Goal: Transaction & Acquisition: Subscribe to service/newsletter

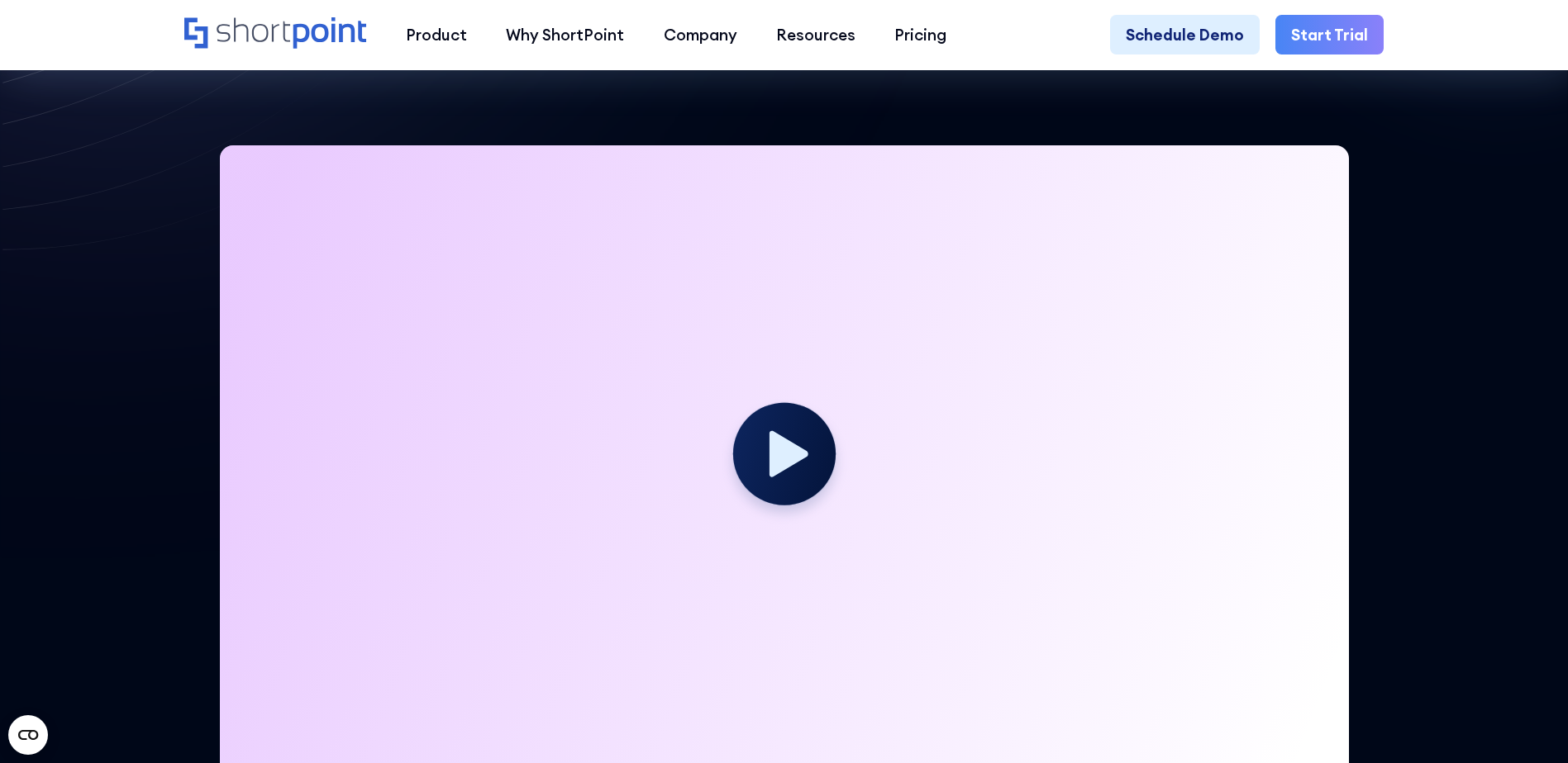
scroll to position [465, 0]
click at [785, 462] on icon at bounding box center [788, 451] width 42 height 51
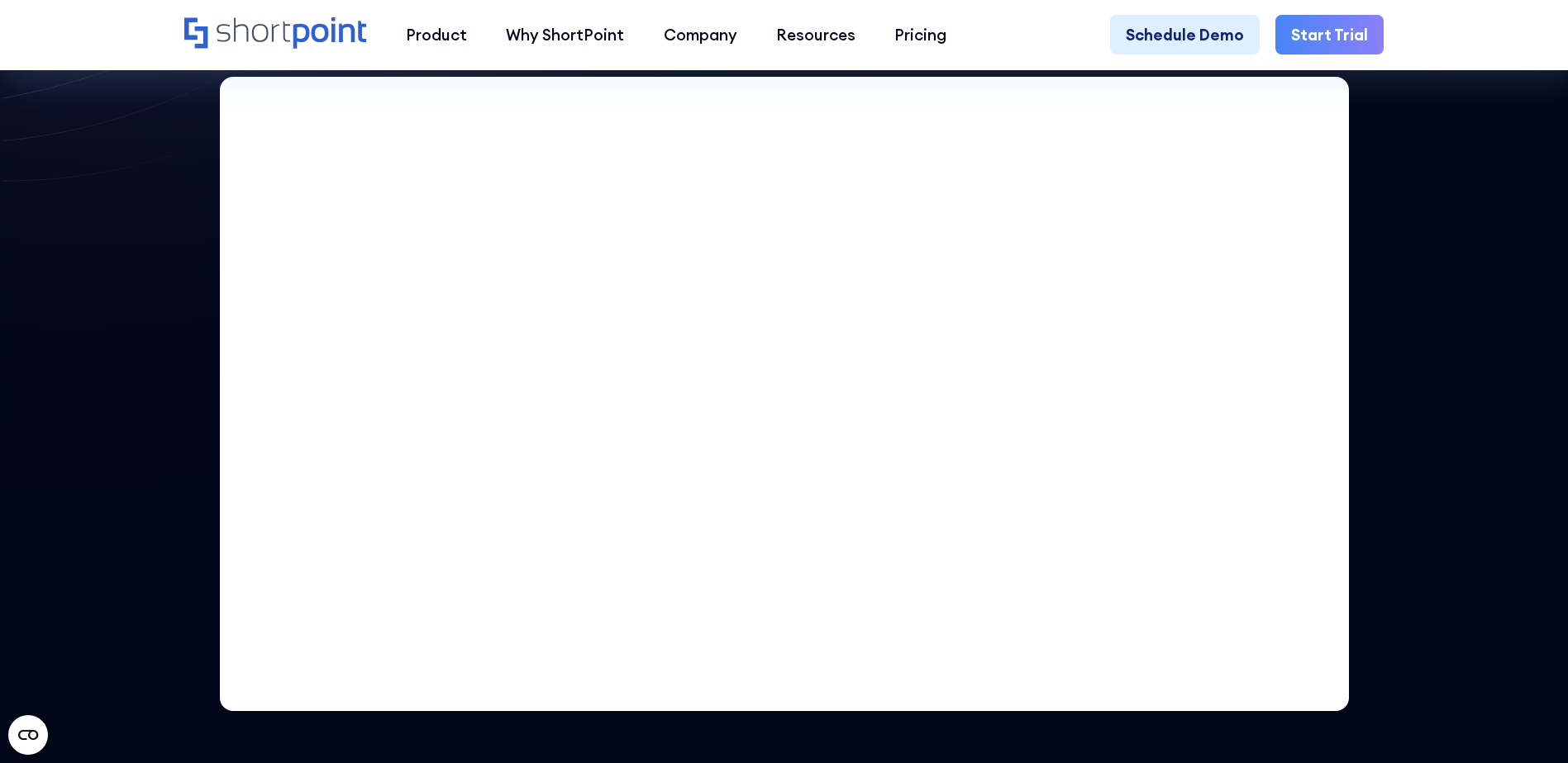
scroll to position [525, 0]
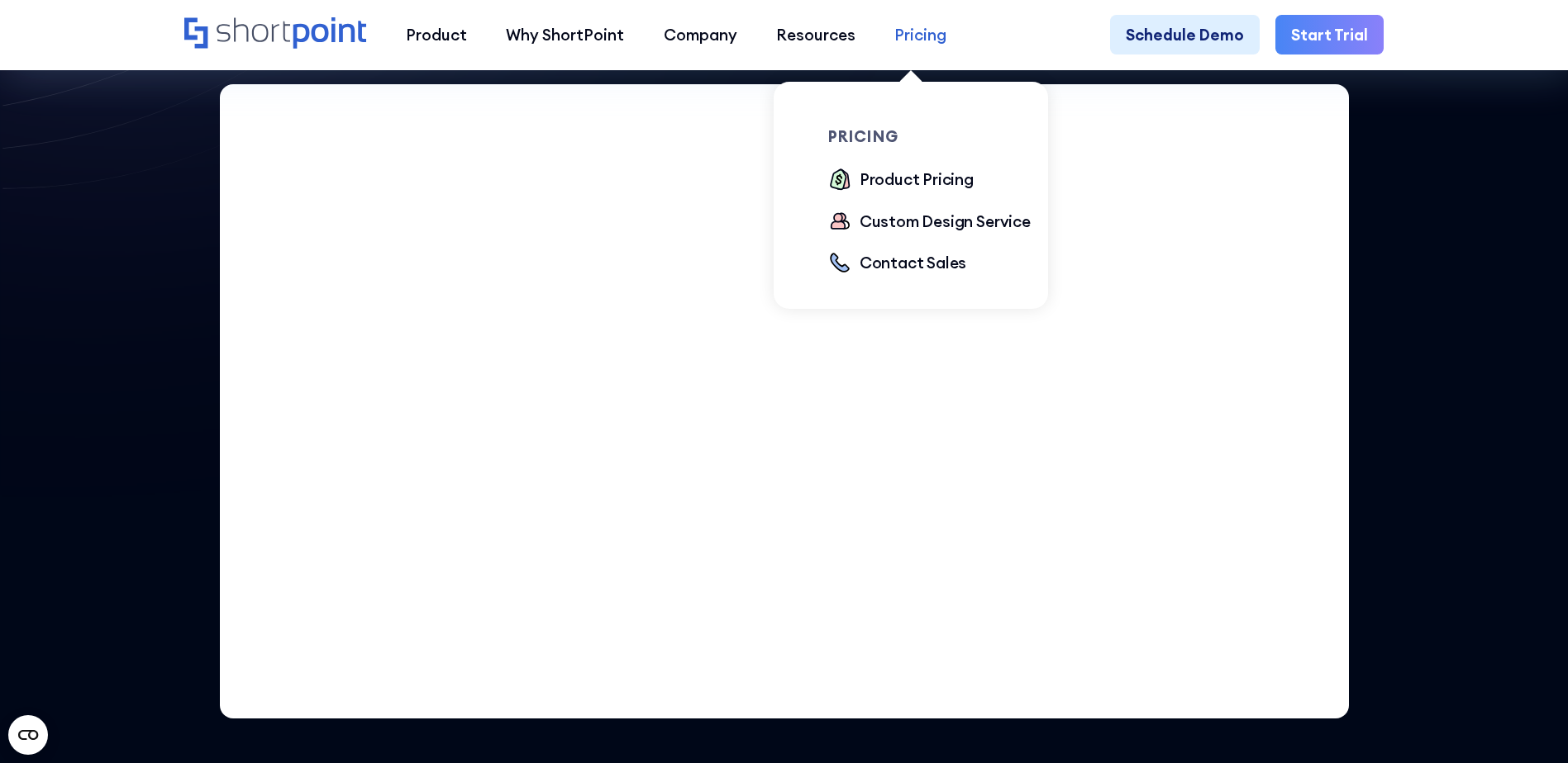
click at [906, 22] on link "Pricing" at bounding box center [921, 34] width 91 height 38
click at [903, 177] on div "Product Pricing" at bounding box center [916, 180] width 114 height 23
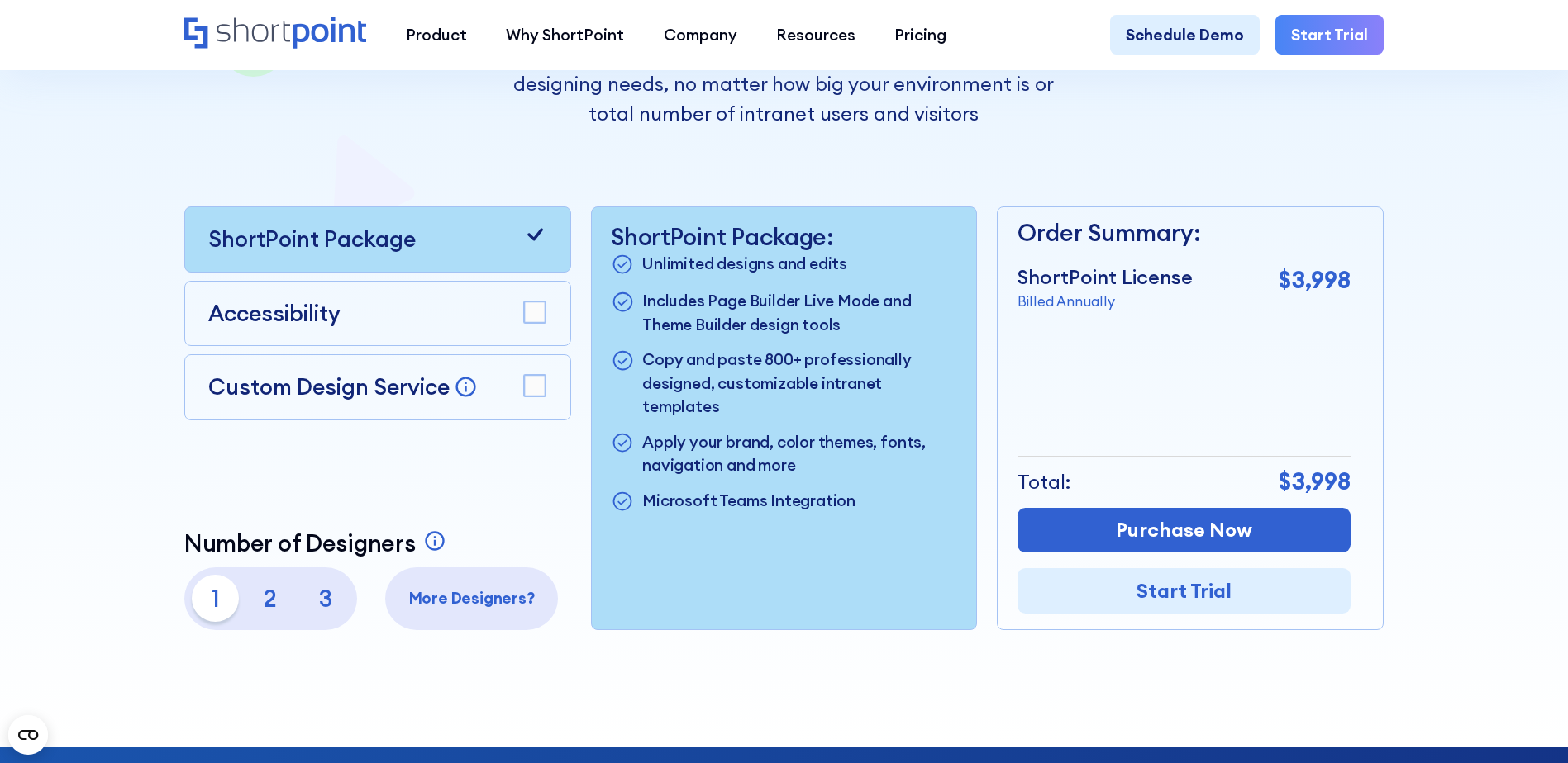
scroll to position [424, 0]
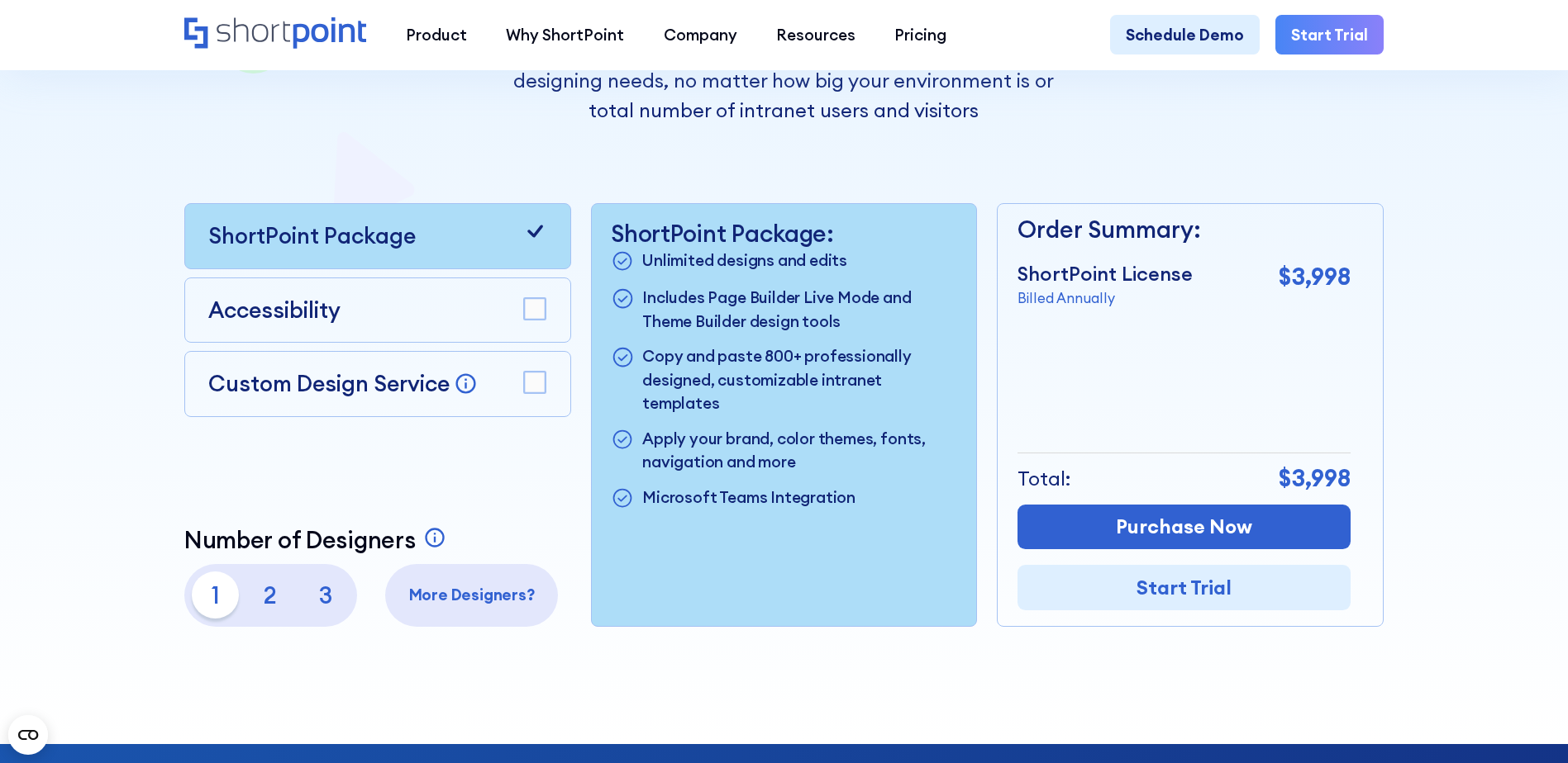
click at [540, 314] on rect at bounding box center [535, 309] width 21 height 21
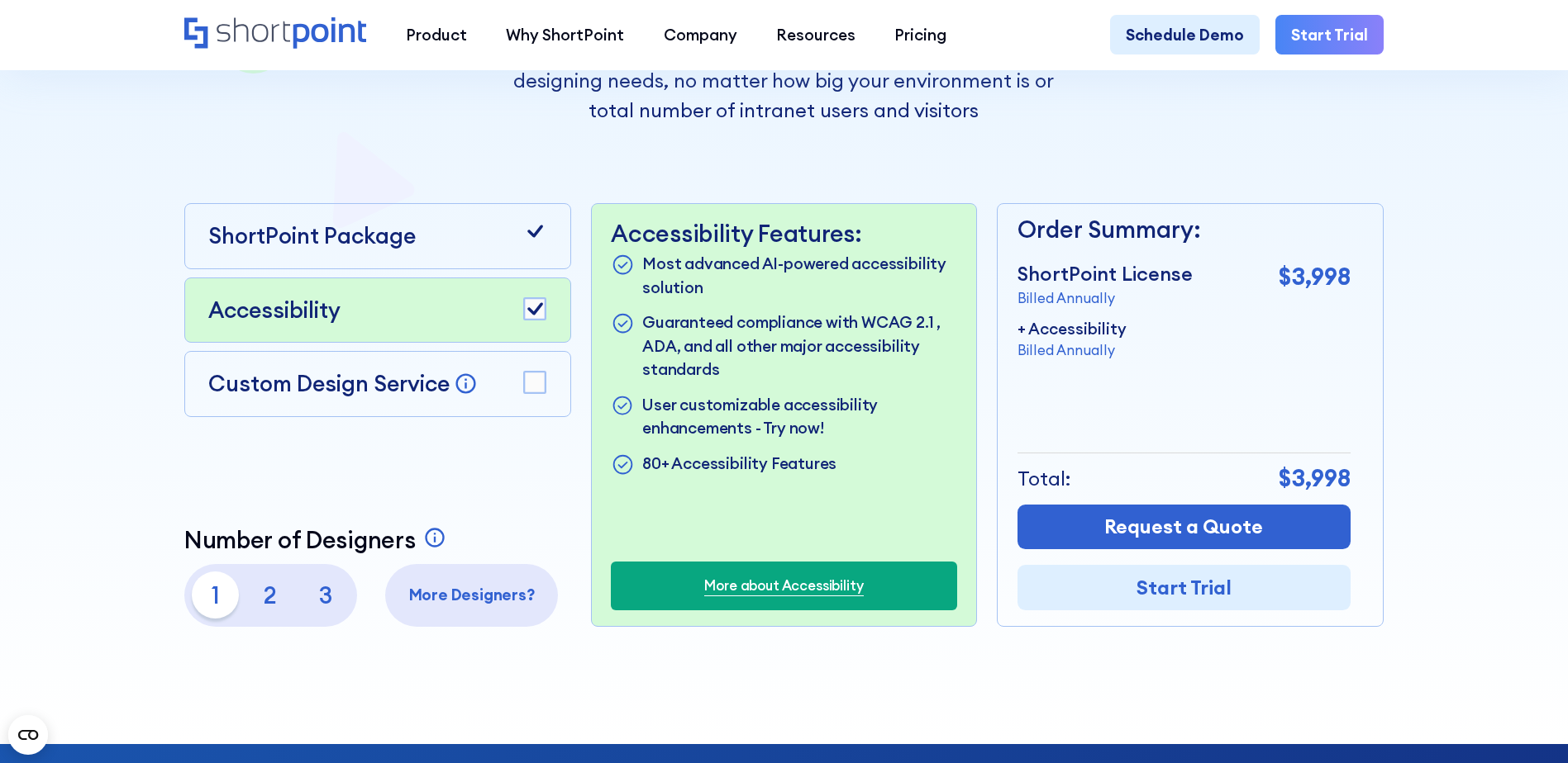
click at [543, 386] on rect at bounding box center [535, 382] width 21 height 21
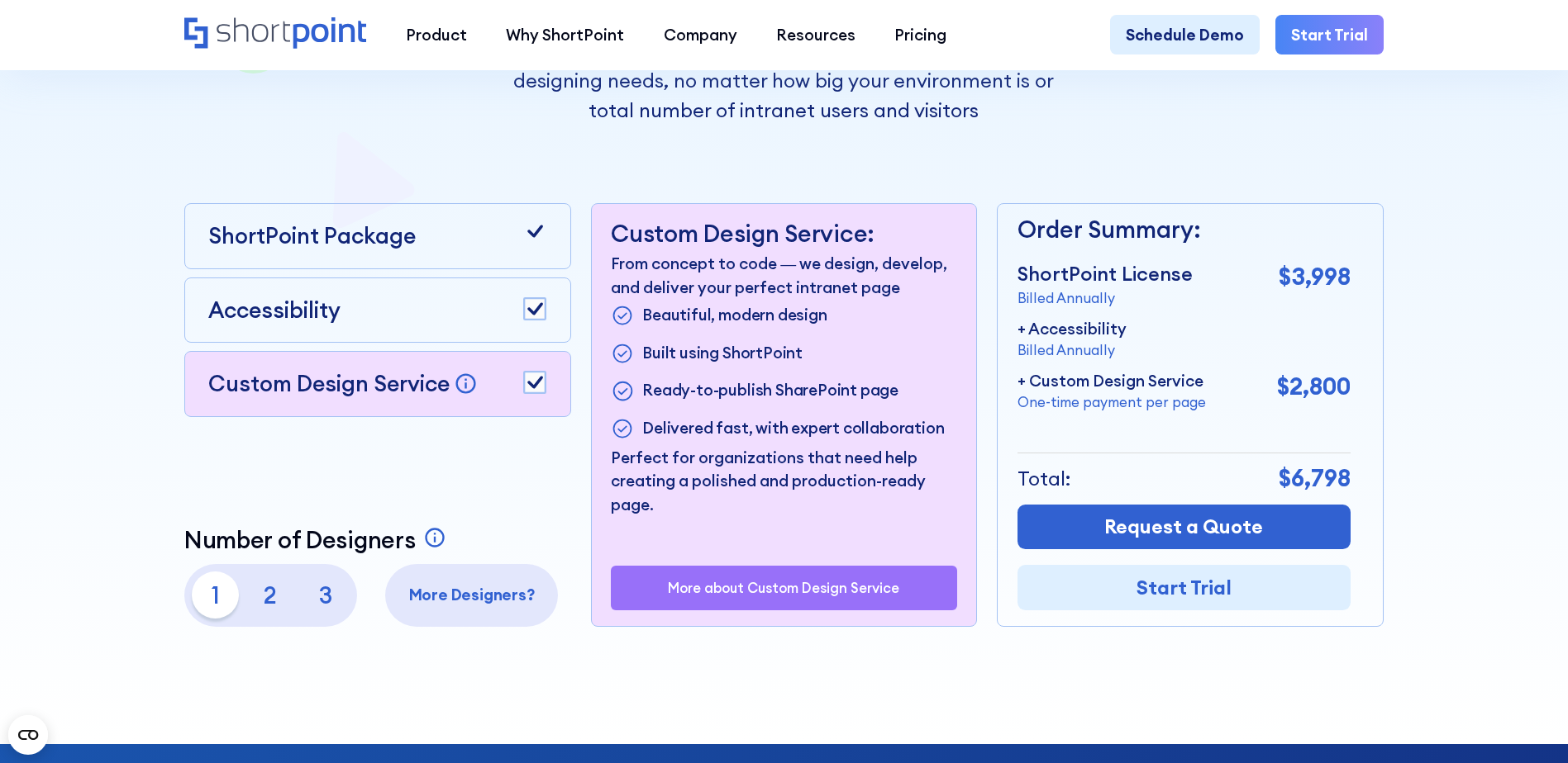
click at [543, 386] on rect at bounding box center [535, 382] width 21 height 21
click at [377, 233] on p "ShortPoint Package" at bounding box center [312, 236] width 207 height 33
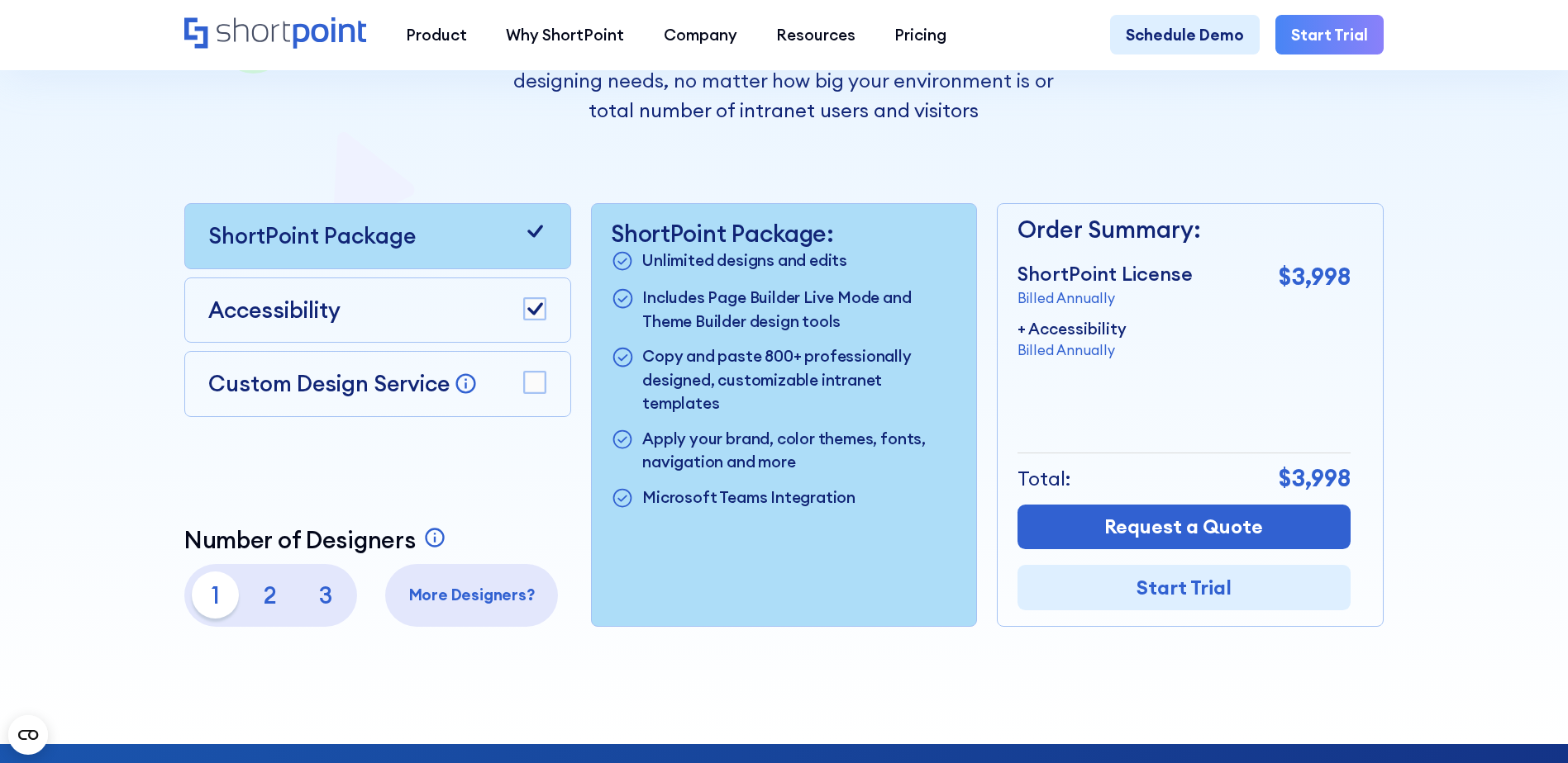
scroll to position [0, 0]
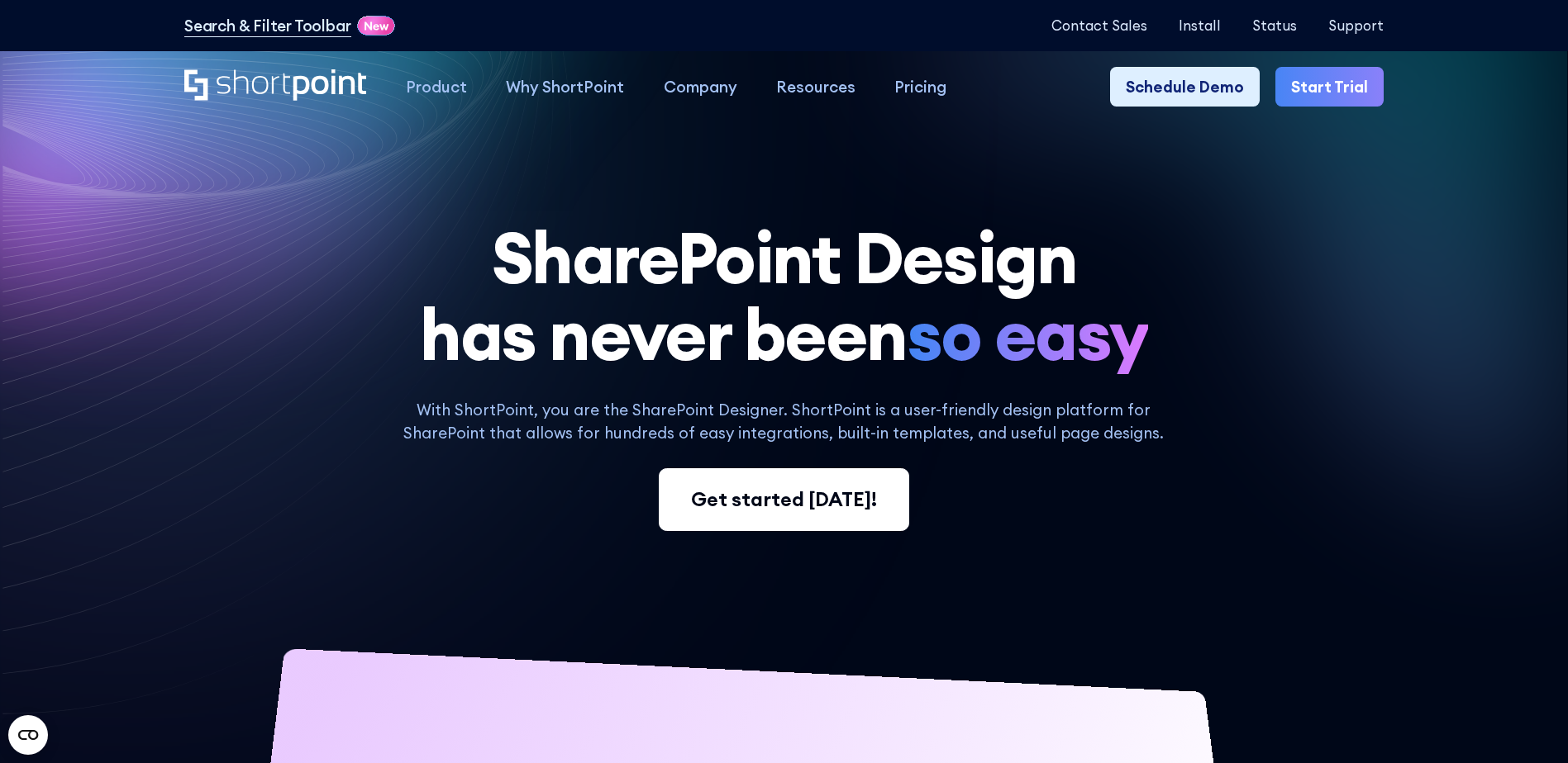
click at [822, 503] on div "Get started [DATE]!" at bounding box center [784, 499] width 186 height 29
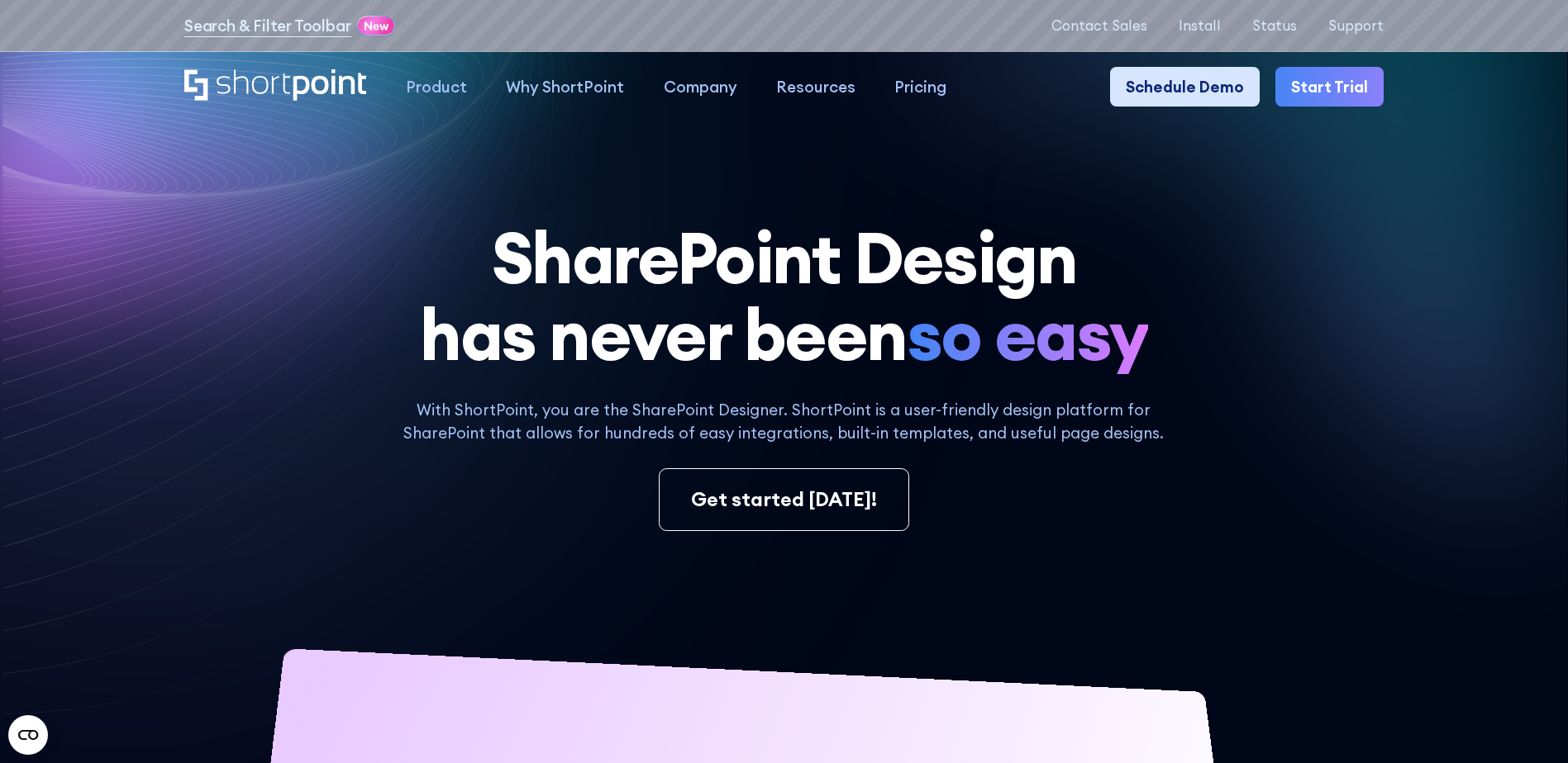
click at [1201, 95] on link "Schedule Demo" at bounding box center [1184, 86] width 149 height 38
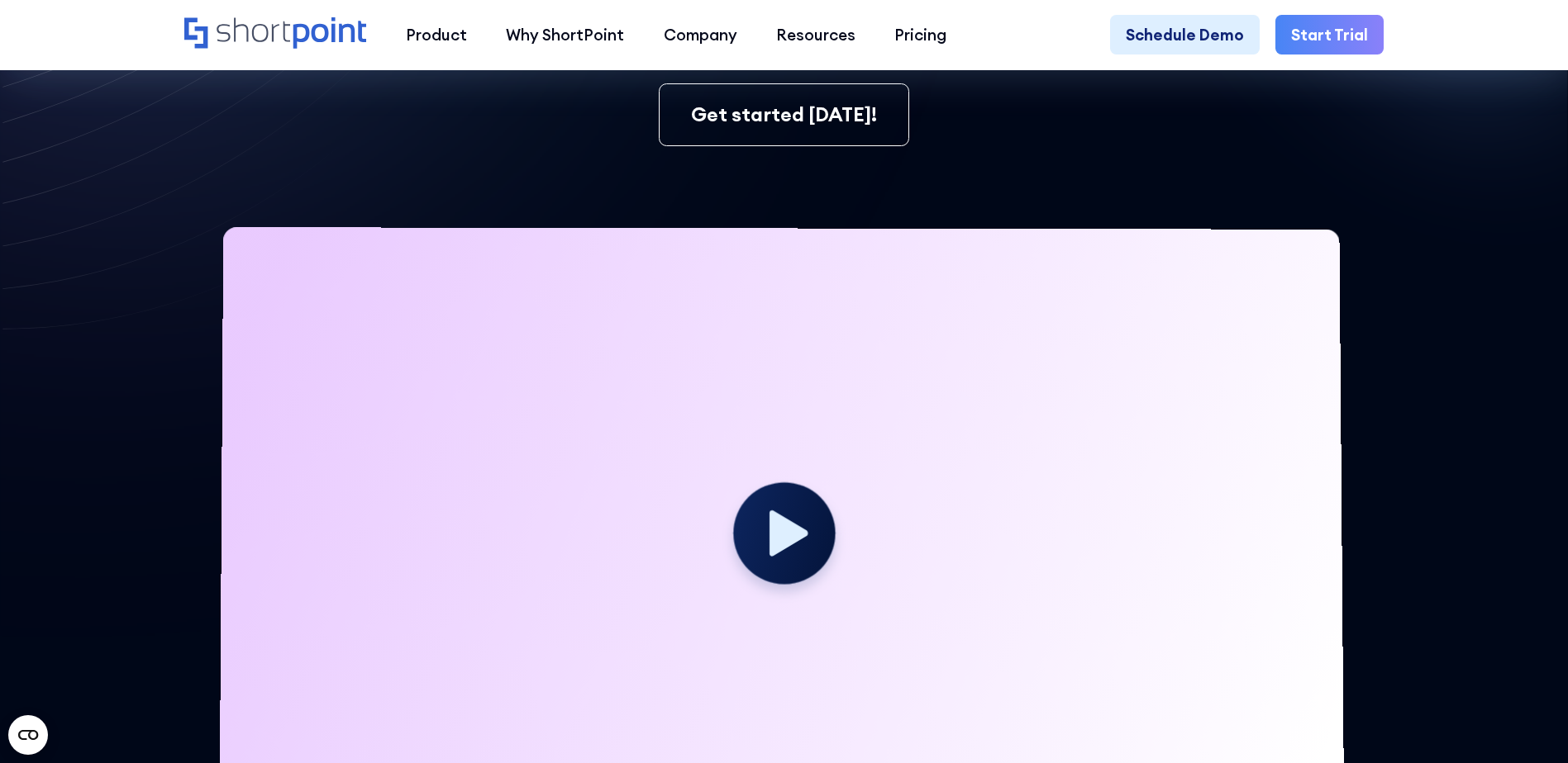
scroll to position [392, 0]
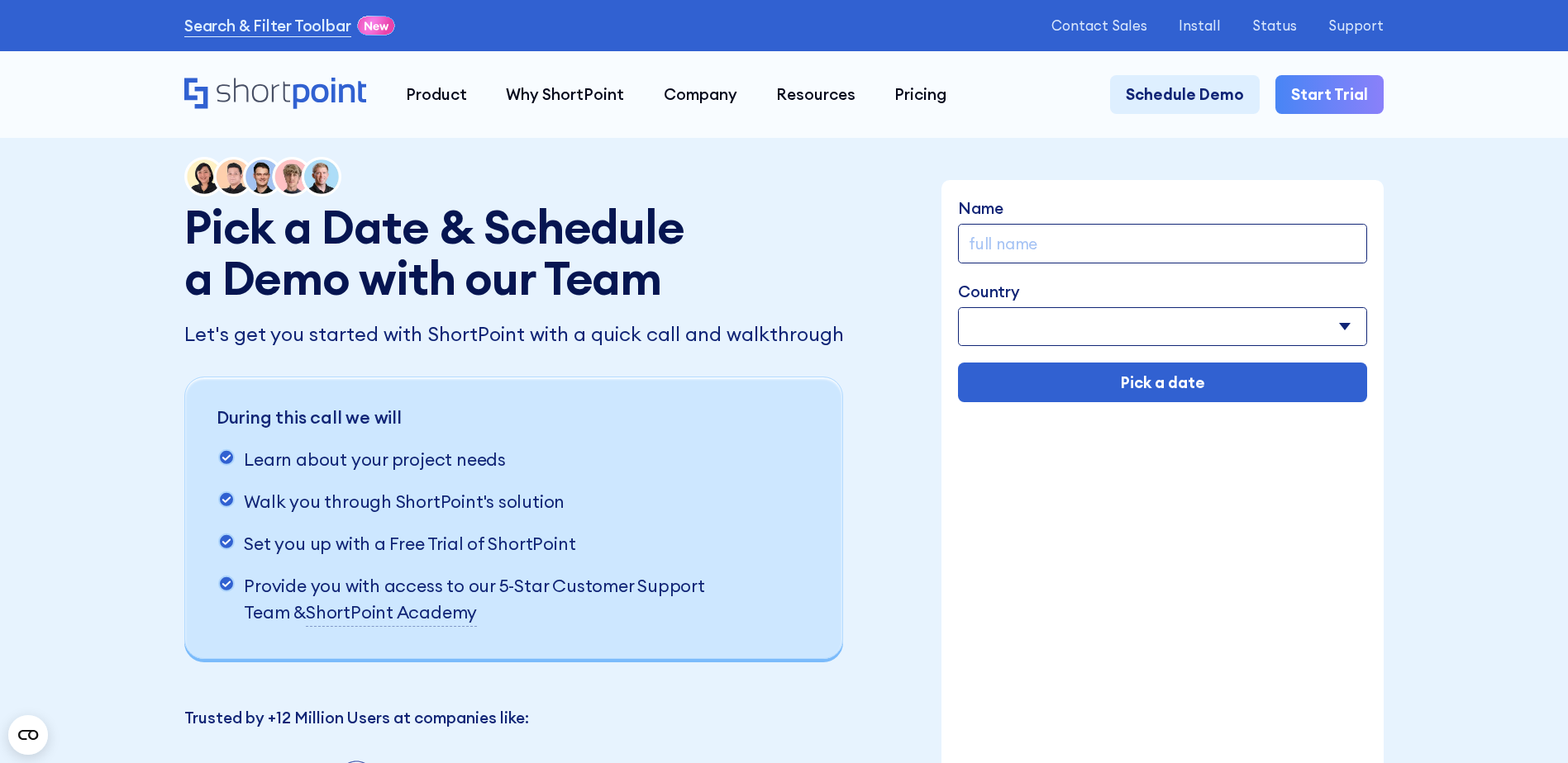
click at [1336, 93] on link "Start Trial" at bounding box center [1328, 94] width 108 height 38
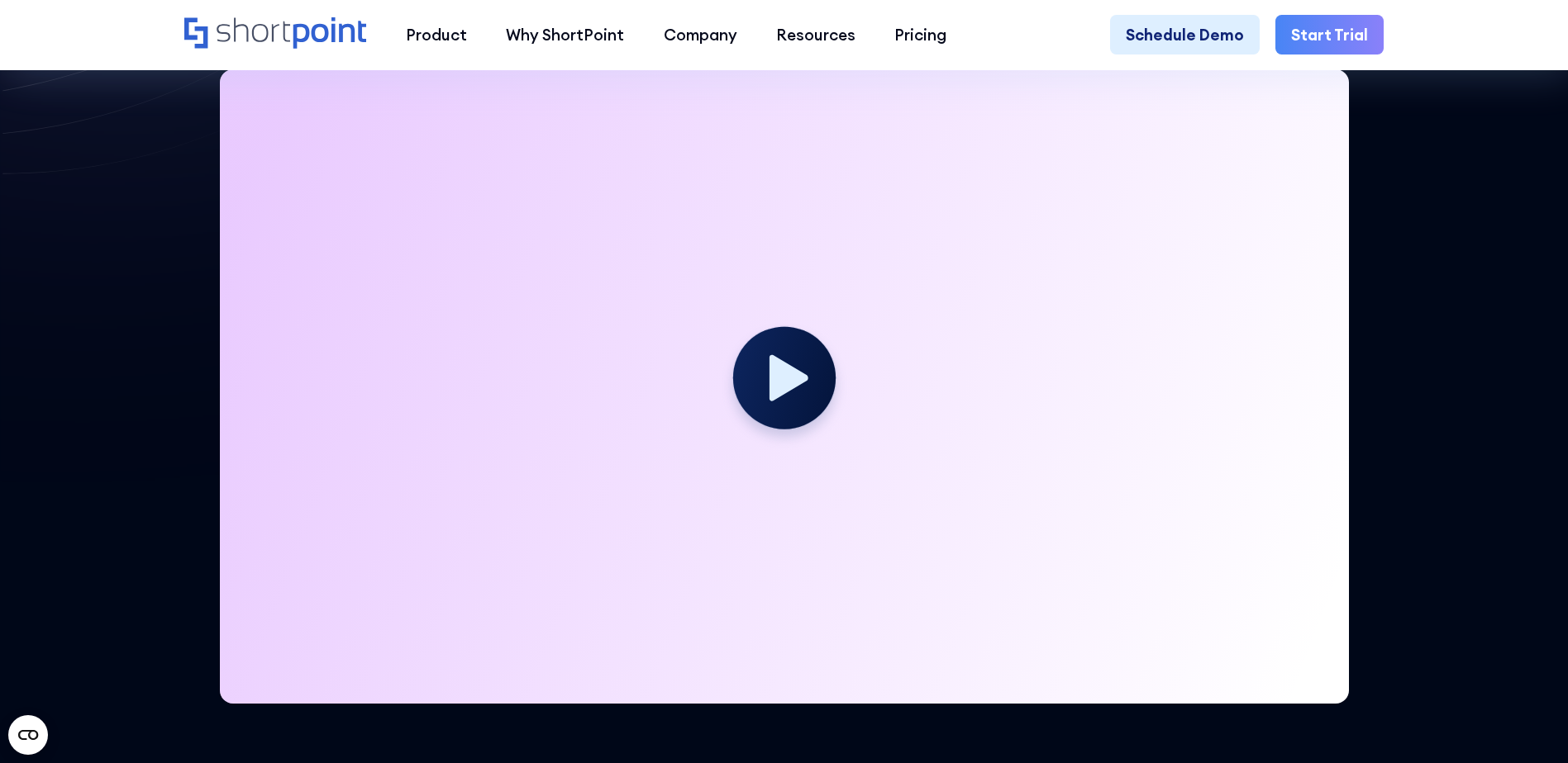
scroll to position [561, 0]
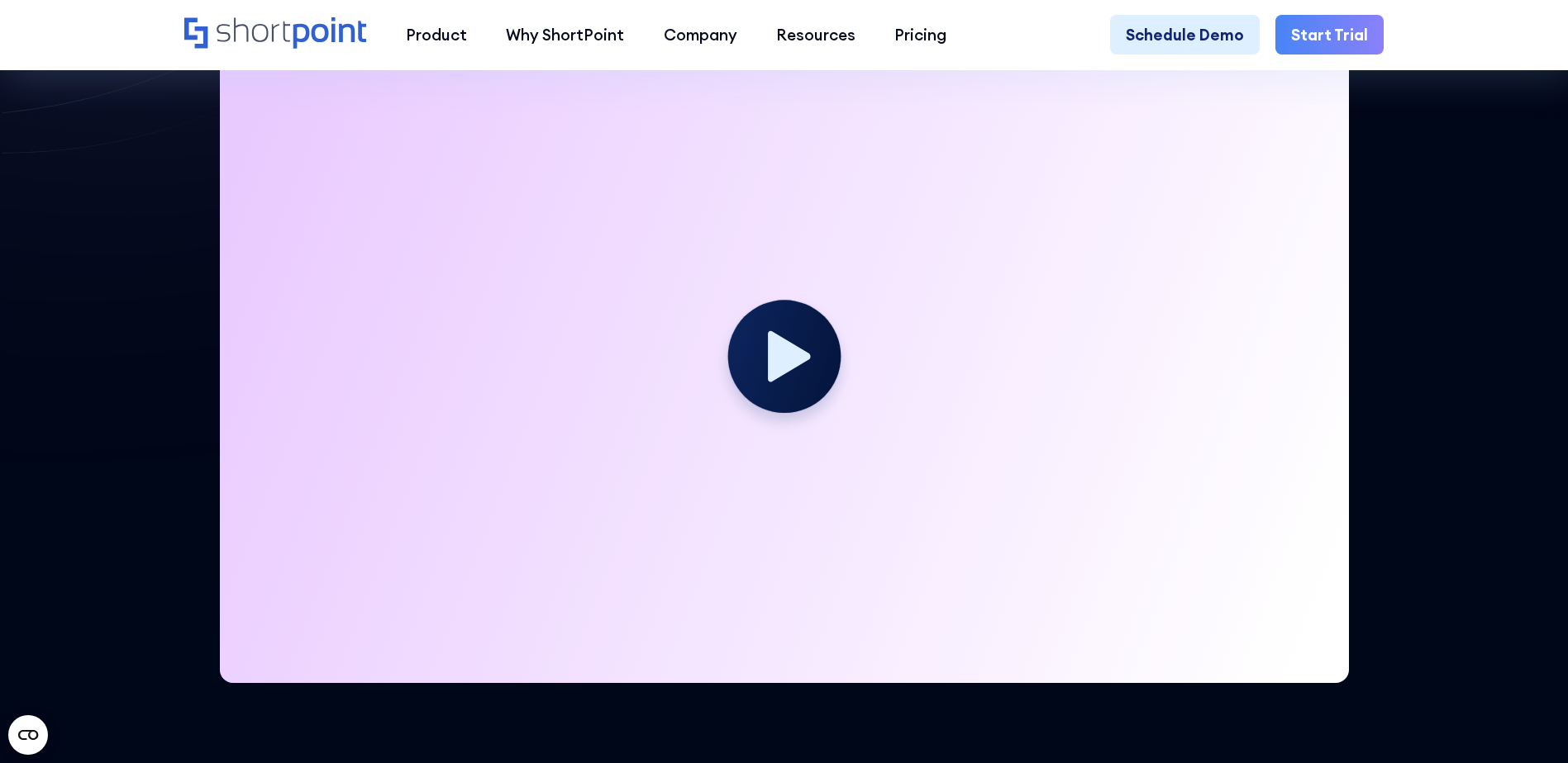
click at [810, 340] on circle at bounding box center [784, 356] width 113 height 113
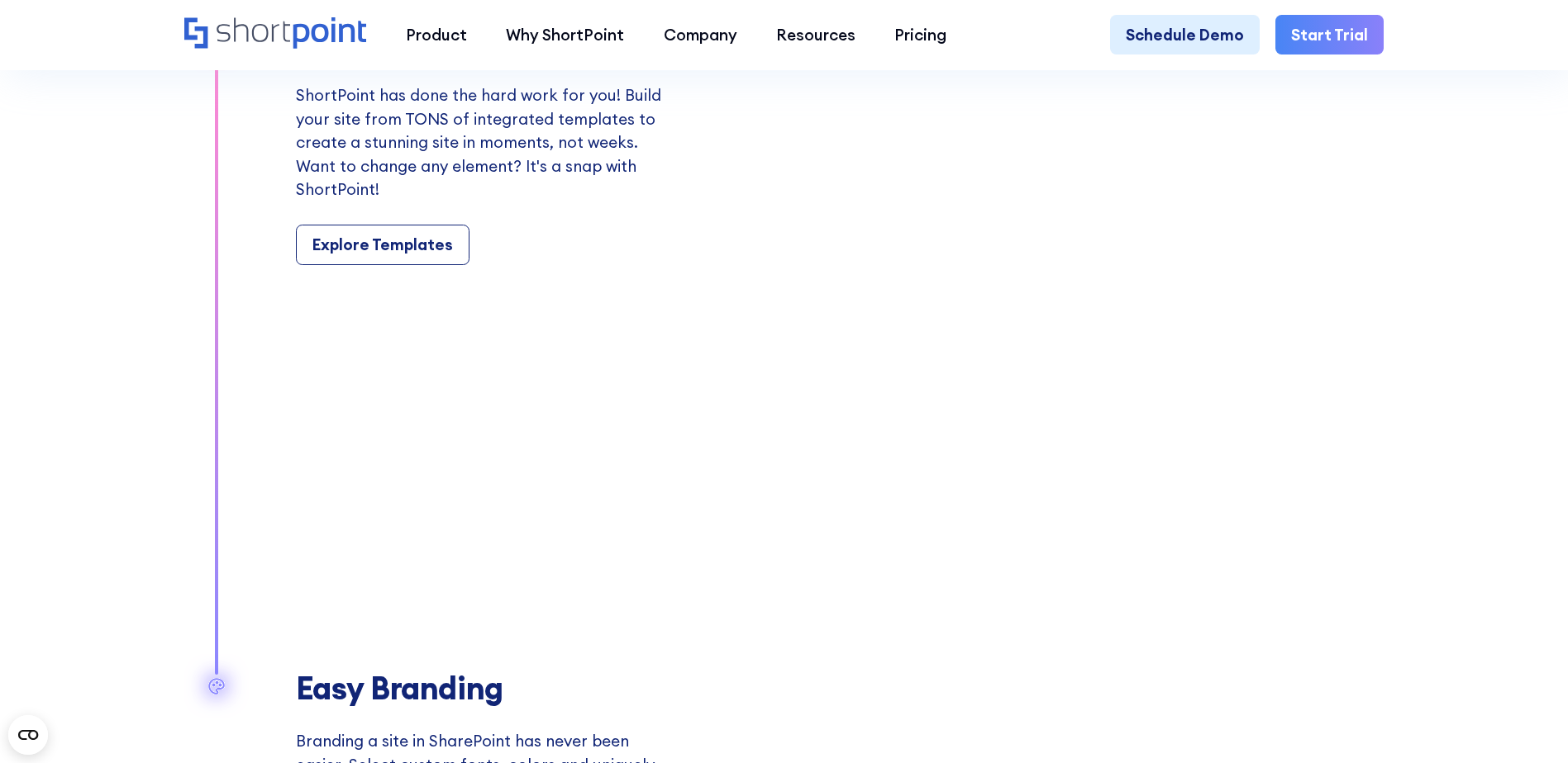
scroll to position [1990, 0]
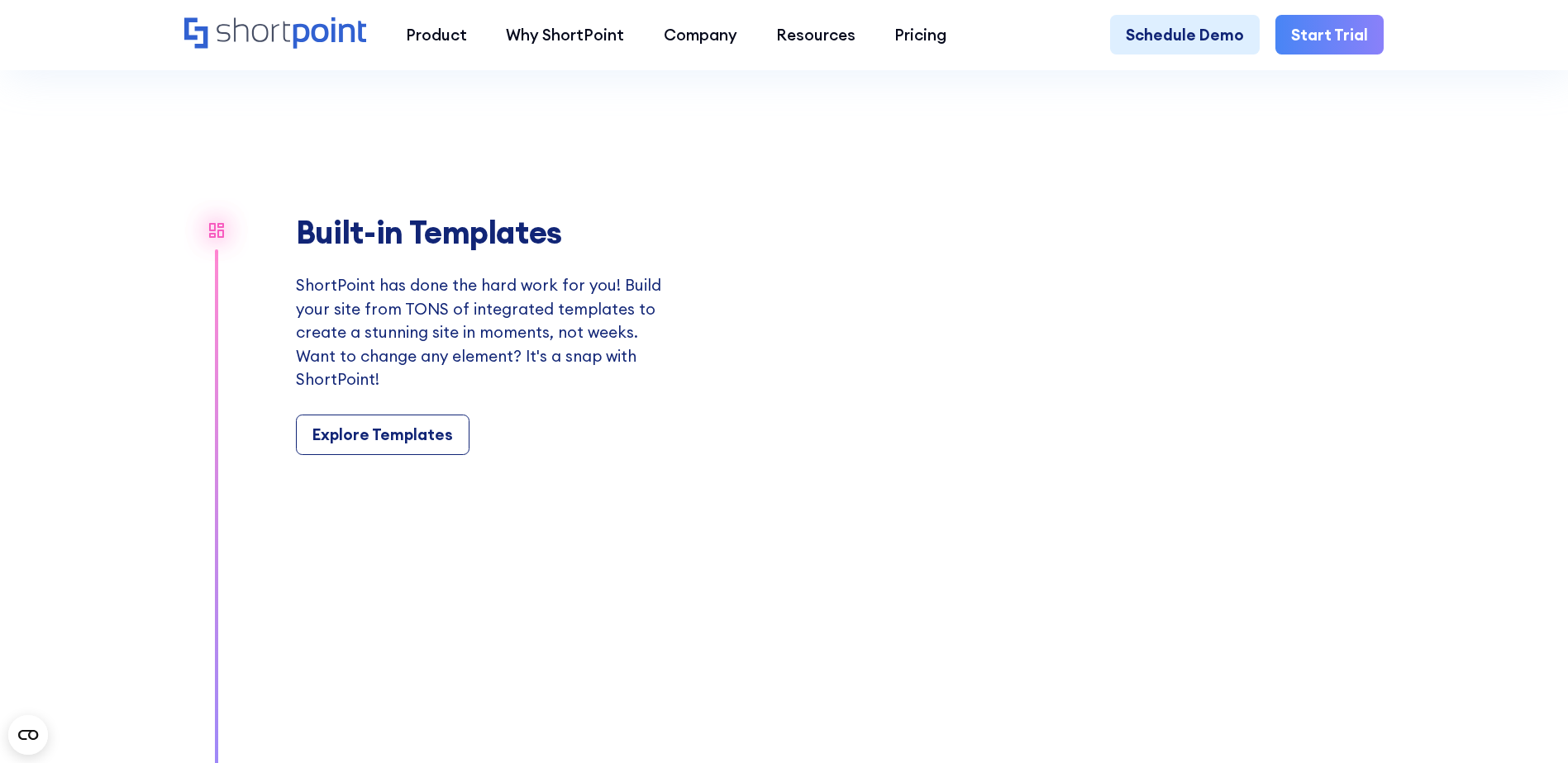
scroll to position [1795, 0]
